Goal: Task Accomplishment & Management: Manage account settings

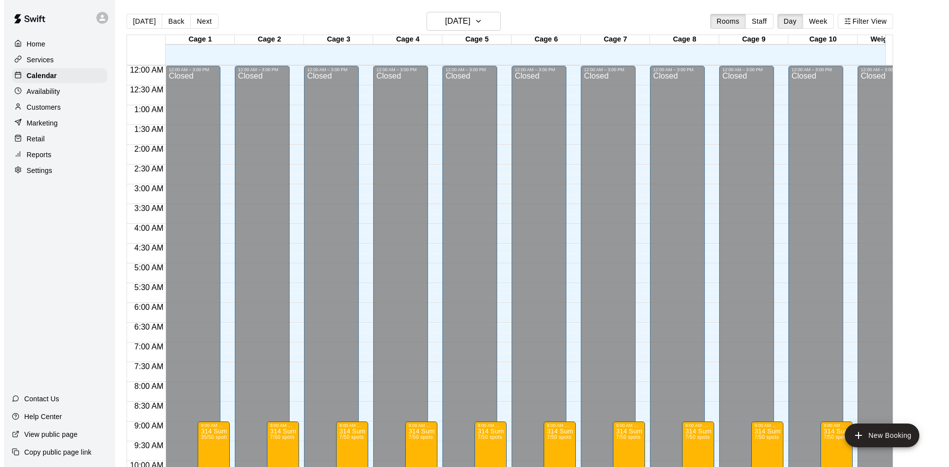
scroll to position [507, 0]
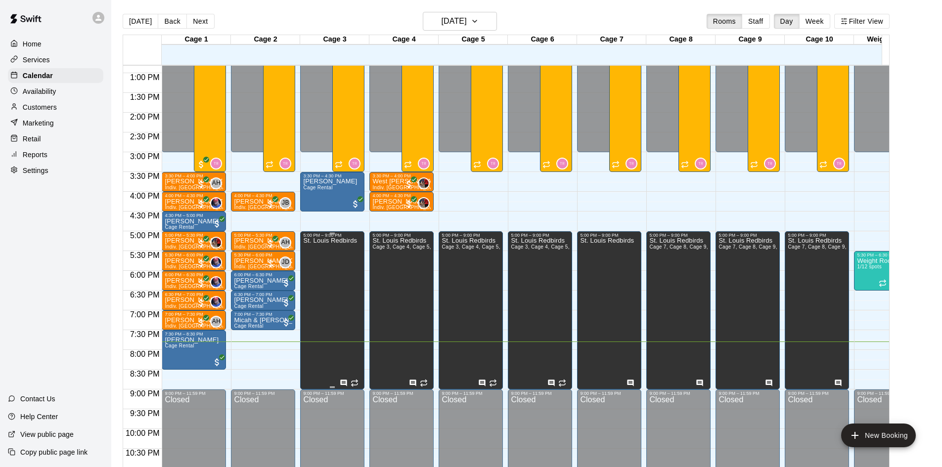
click at [344, 286] on div "St. Louis Redbirds" at bounding box center [330, 471] width 54 height 467
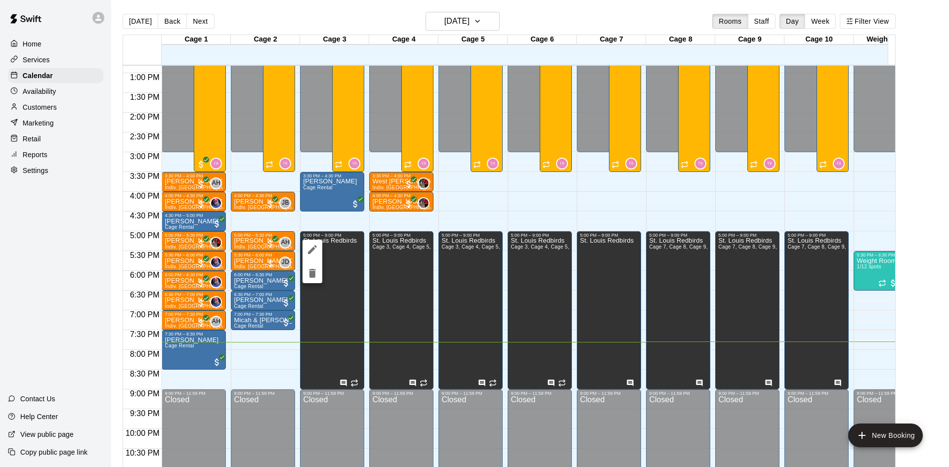
click at [310, 251] on icon "edit" at bounding box center [312, 249] width 9 height 9
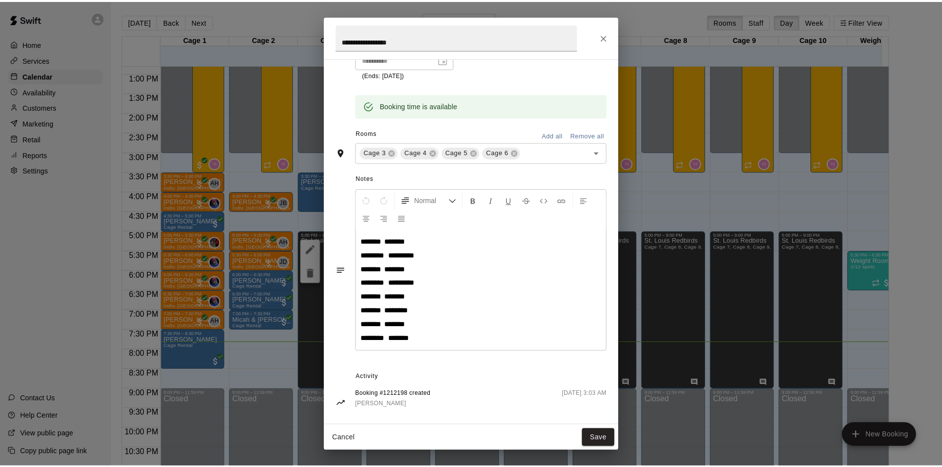
scroll to position [181, 0]
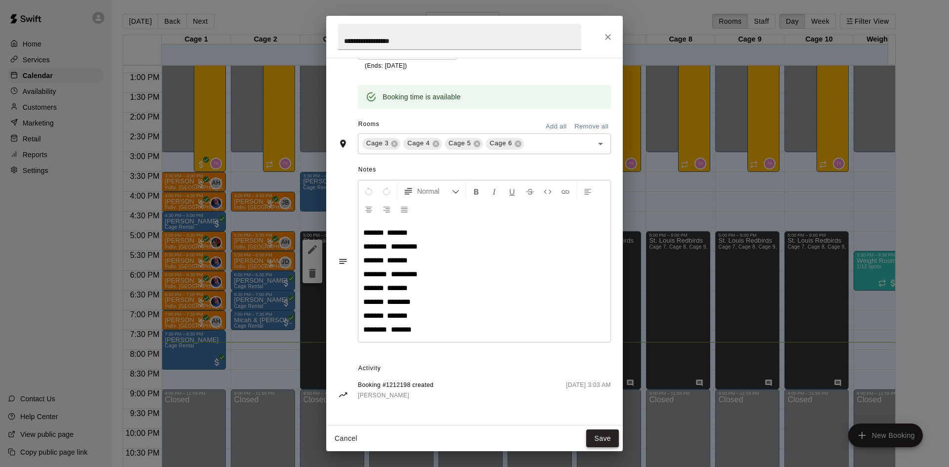
click at [596, 441] on button "Save" at bounding box center [602, 439] width 33 height 18
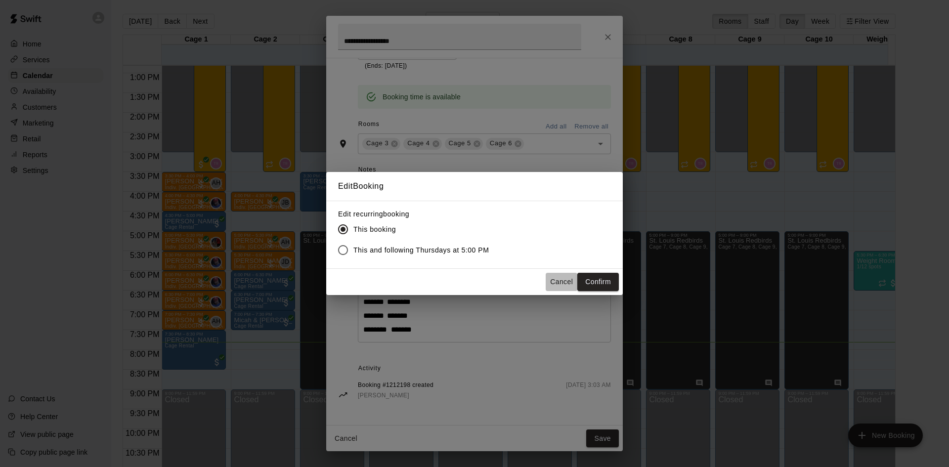
click at [566, 284] on button "Cancel" at bounding box center [562, 282] width 32 height 18
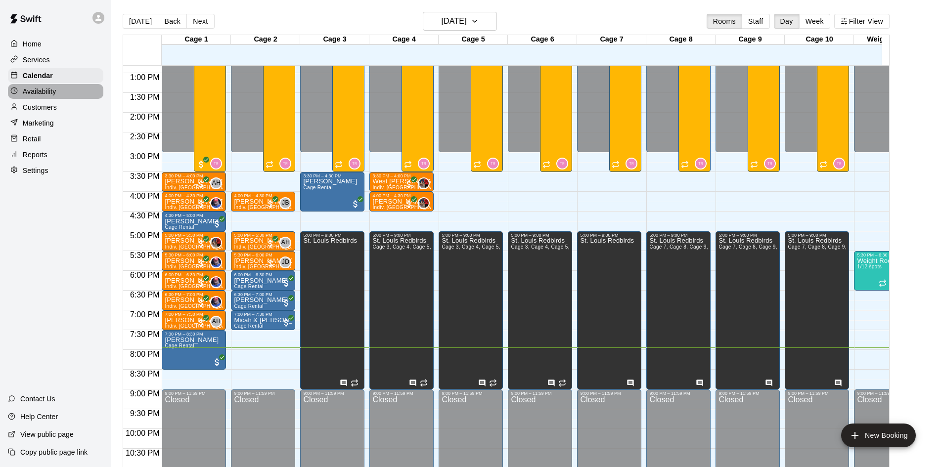
click at [56, 94] on p "Availability" at bounding box center [40, 92] width 34 height 10
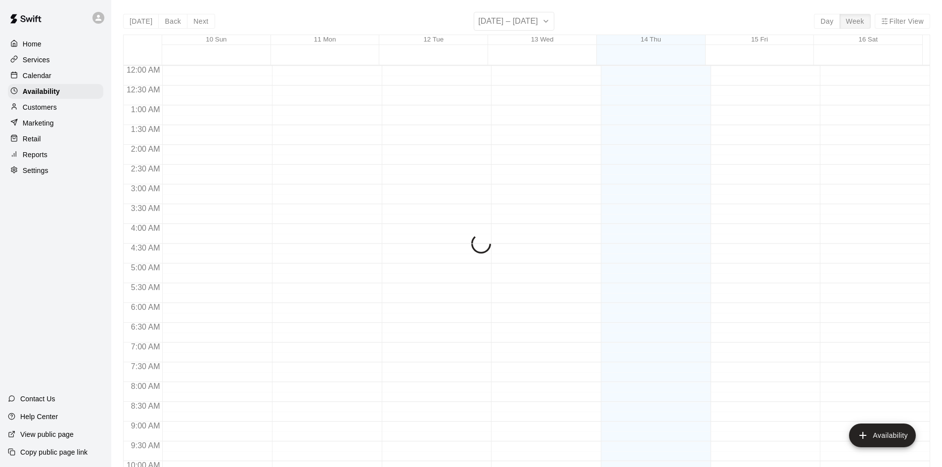
scroll to position [537, 0]
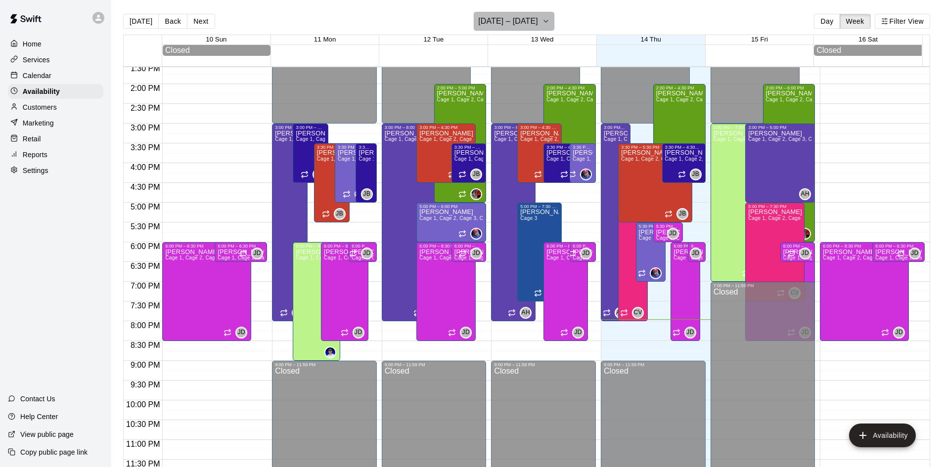
click at [542, 26] on icon "button" at bounding box center [546, 21] width 8 height 12
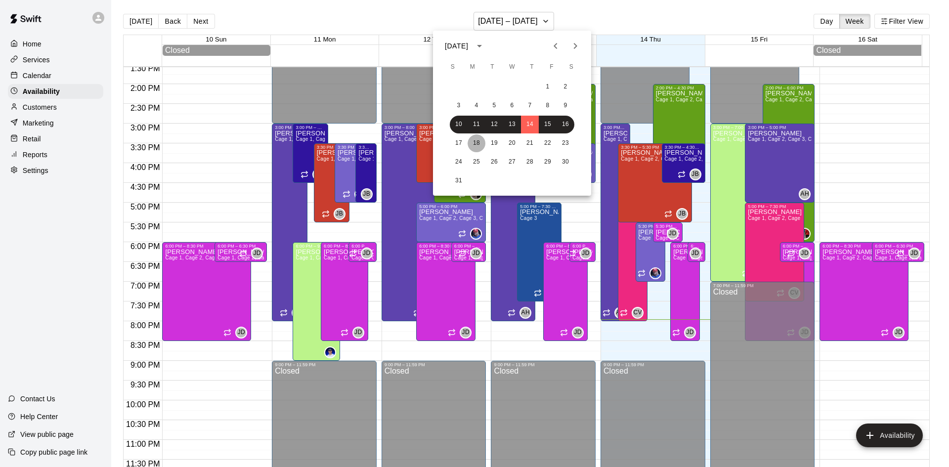
click at [480, 147] on button "18" at bounding box center [477, 143] width 18 height 18
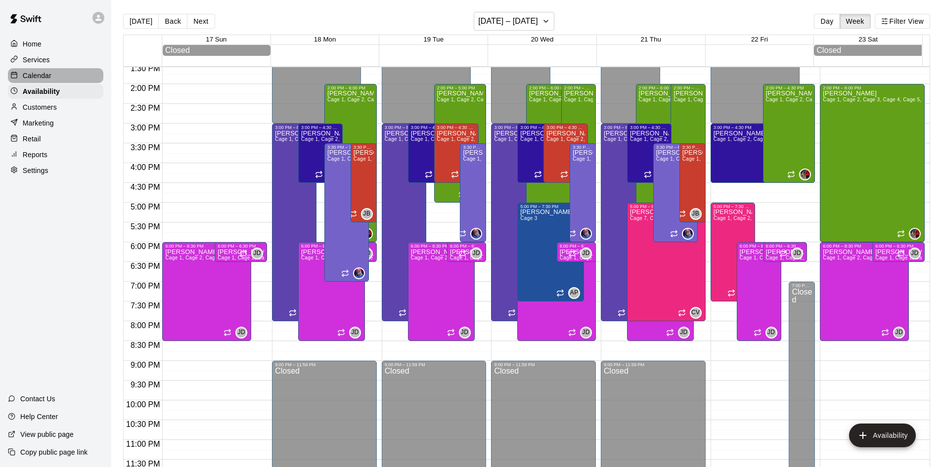
click at [33, 80] on p "Calendar" at bounding box center [37, 76] width 29 height 10
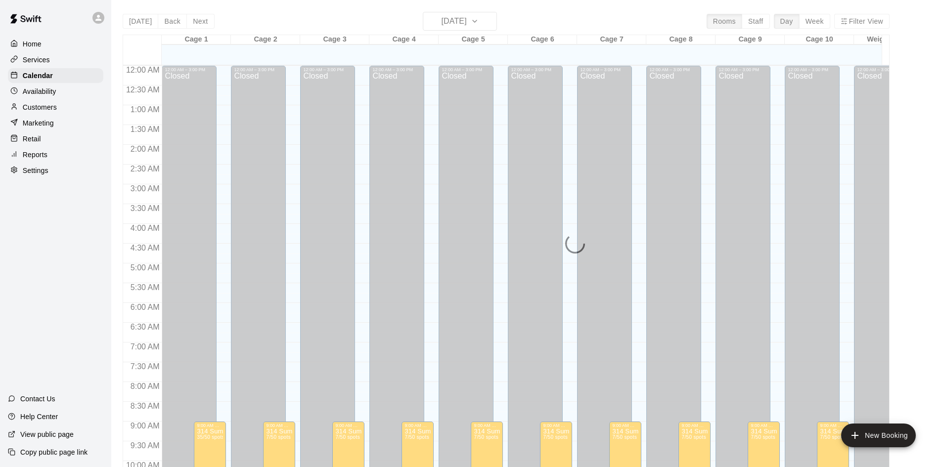
scroll to position [507, 0]
